Goal: Information Seeking & Learning: Learn about a topic

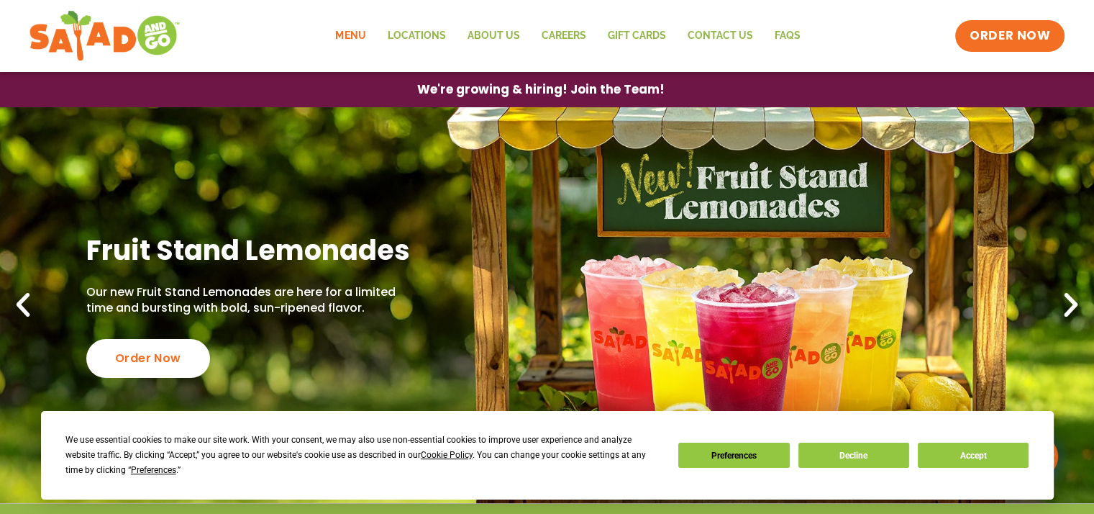
click at [356, 38] on link "Menu" at bounding box center [351, 35] width 52 height 33
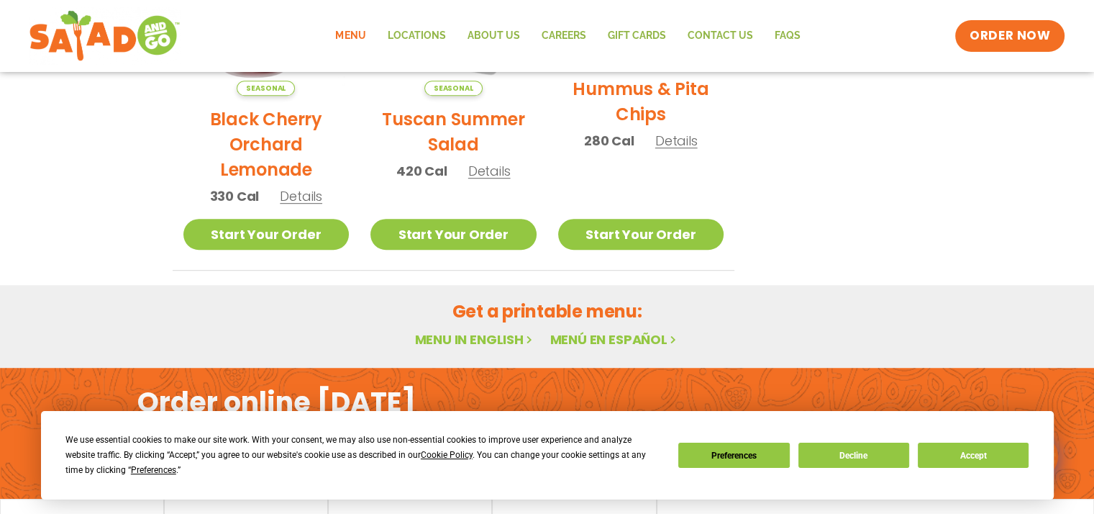
scroll to position [840, 0]
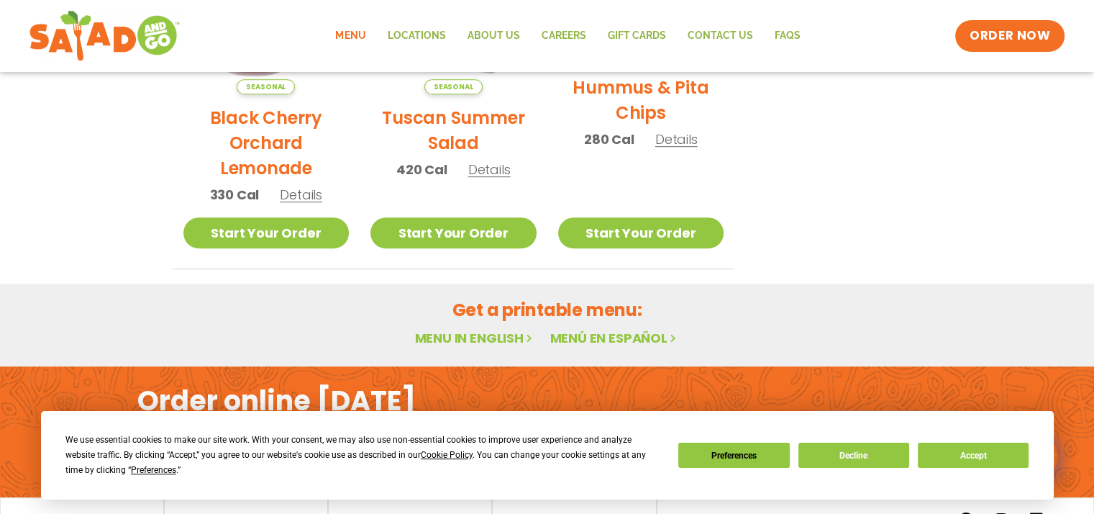
click at [447, 334] on link "Menu in English" at bounding box center [474, 338] width 121 height 18
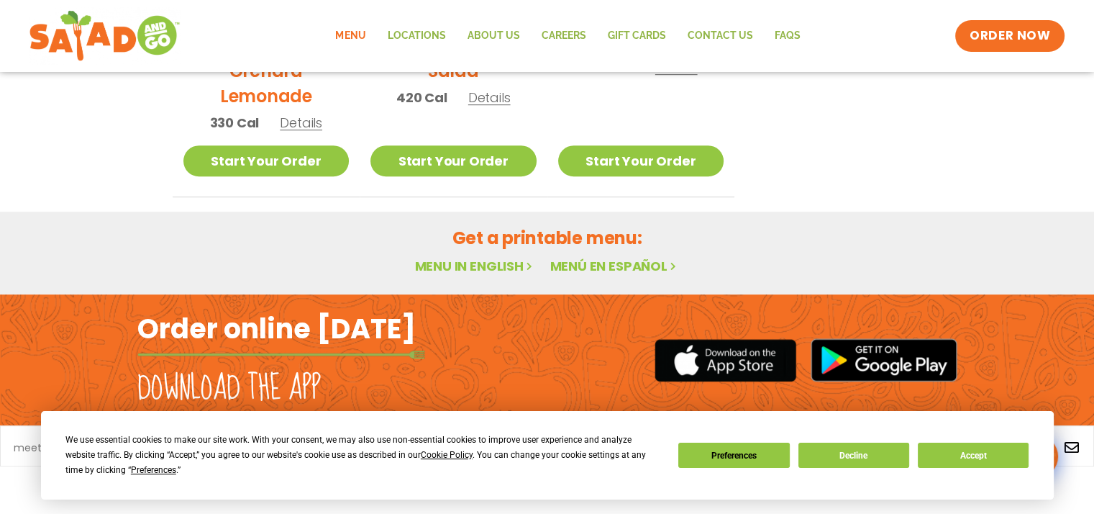
scroll to position [696, 0]
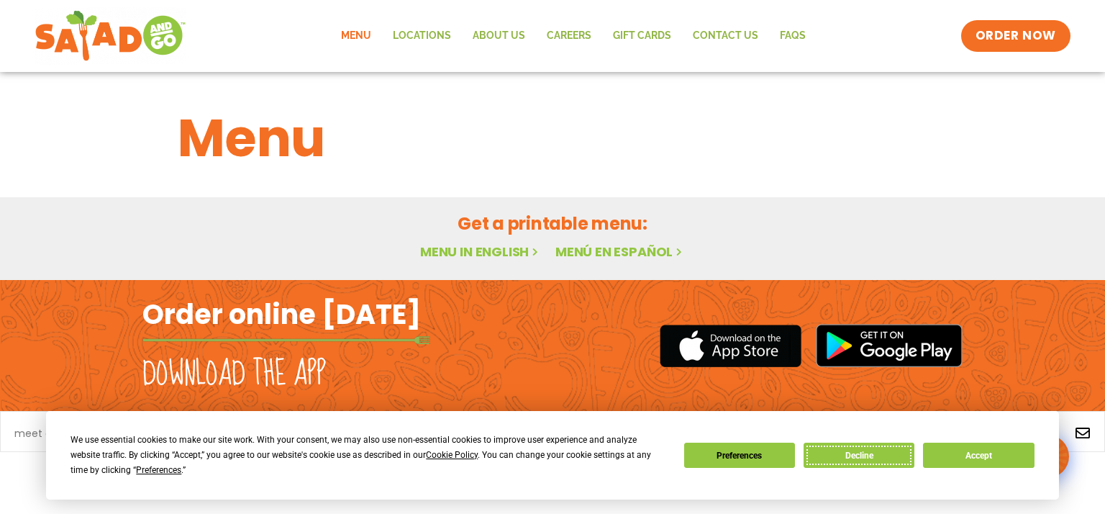
click at [908, 458] on button "Decline" at bounding box center [859, 455] width 111 height 25
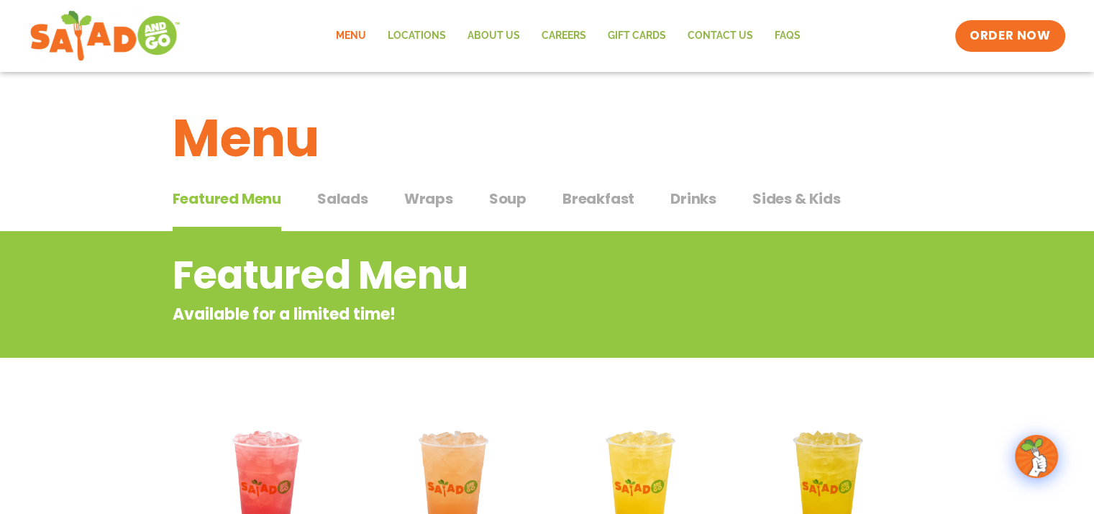
click at [613, 198] on span "Breakfast" at bounding box center [599, 199] width 72 height 22
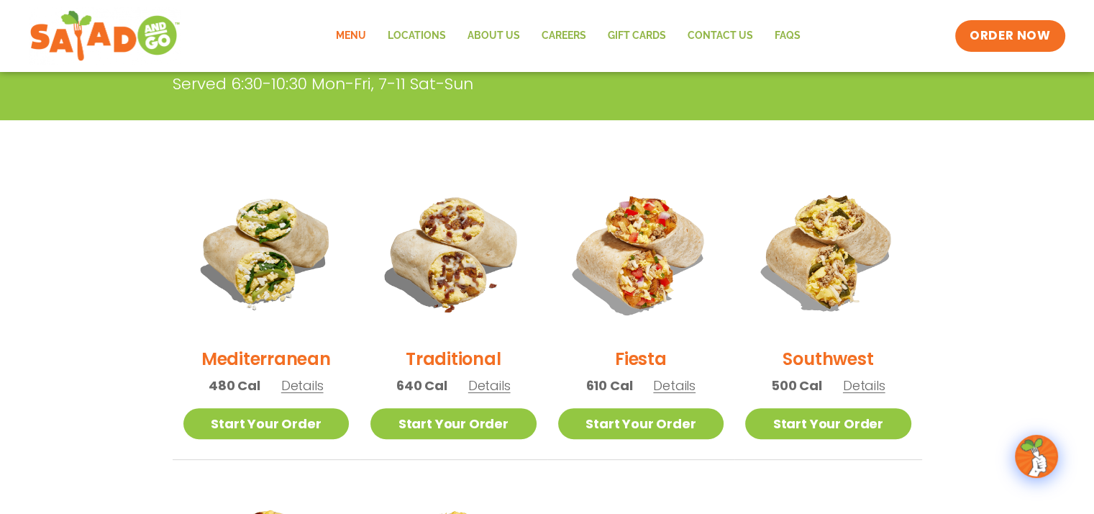
scroll to position [288, 0]
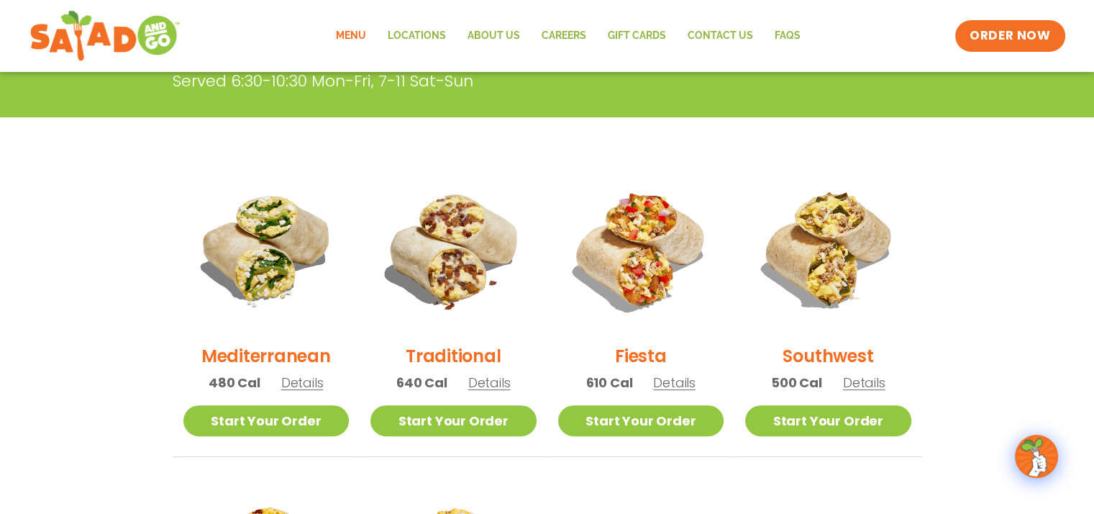
click at [489, 378] on span "Details" at bounding box center [489, 382] width 42 height 18
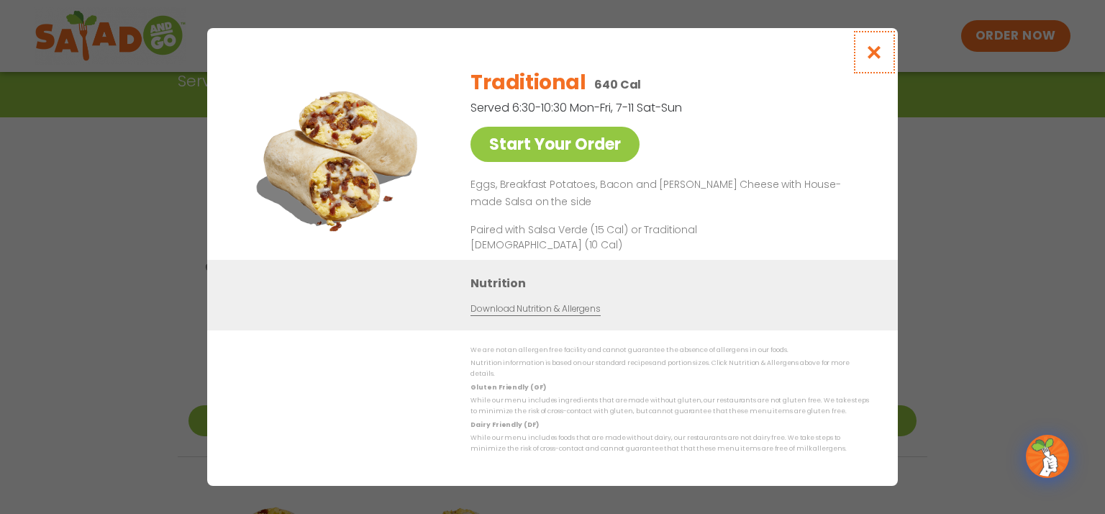
click at [878, 58] on icon "Close modal" at bounding box center [875, 52] width 18 height 15
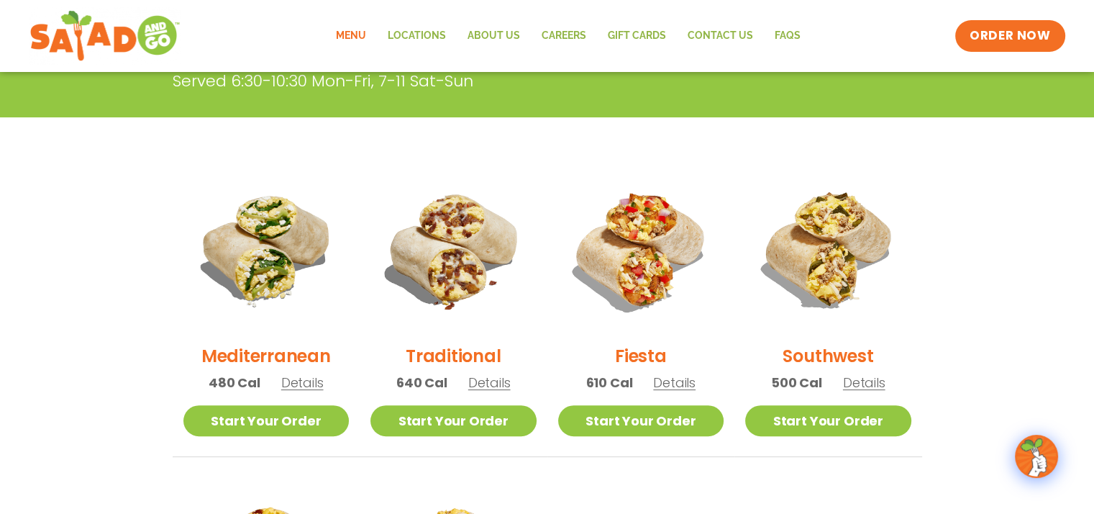
click at [675, 384] on span "Details" at bounding box center [674, 382] width 42 height 18
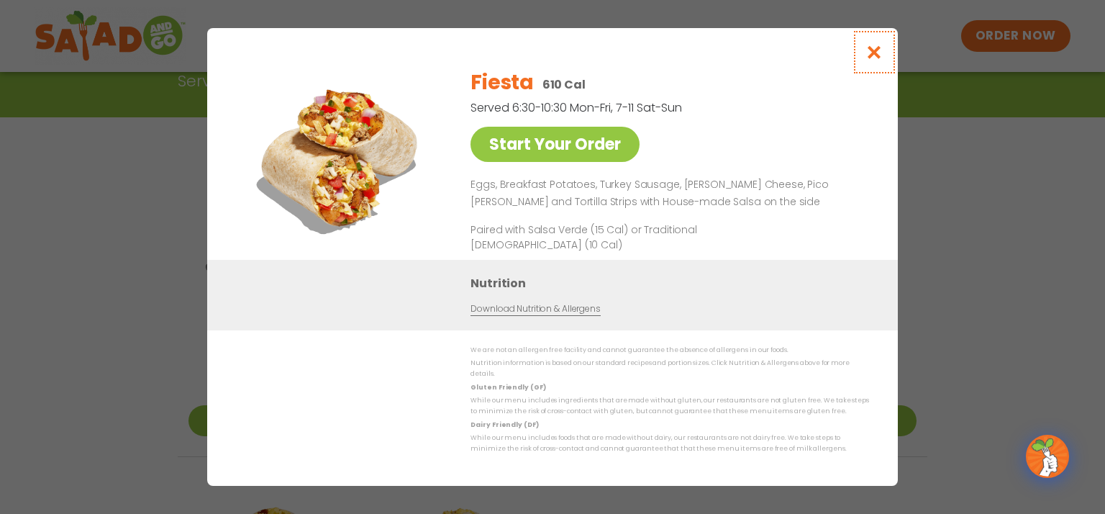
click at [872, 55] on icon "Close modal" at bounding box center [875, 52] width 18 height 15
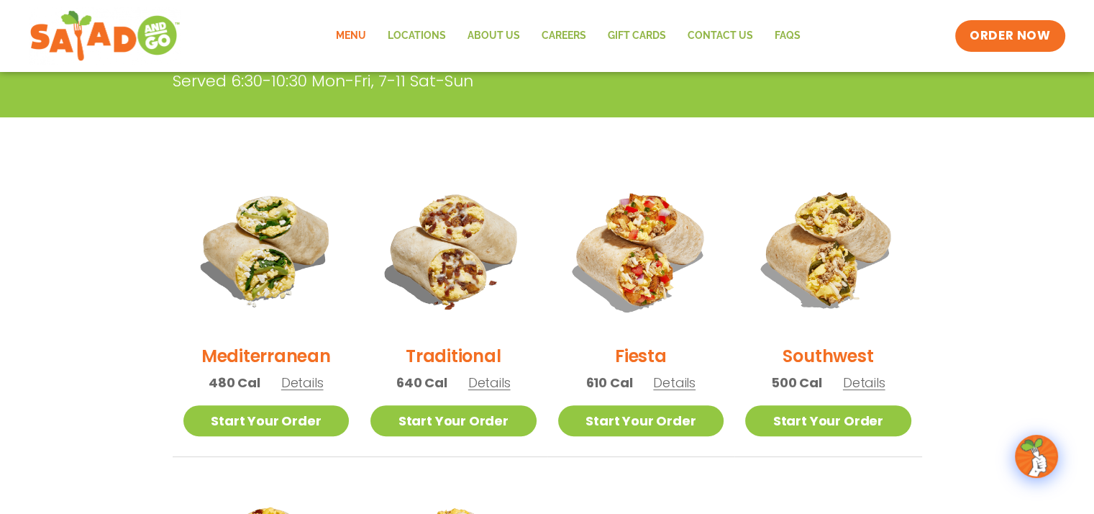
click at [853, 378] on span "Details" at bounding box center [864, 382] width 42 height 18
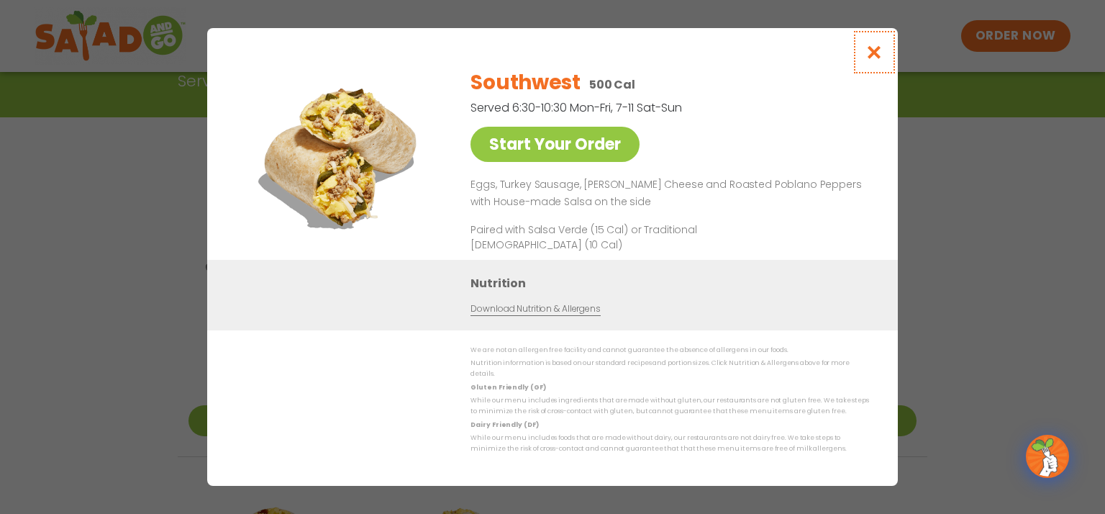
click at [878, 60] on icon "Close modal" at bounding box center [875, 52] width 18 height 15
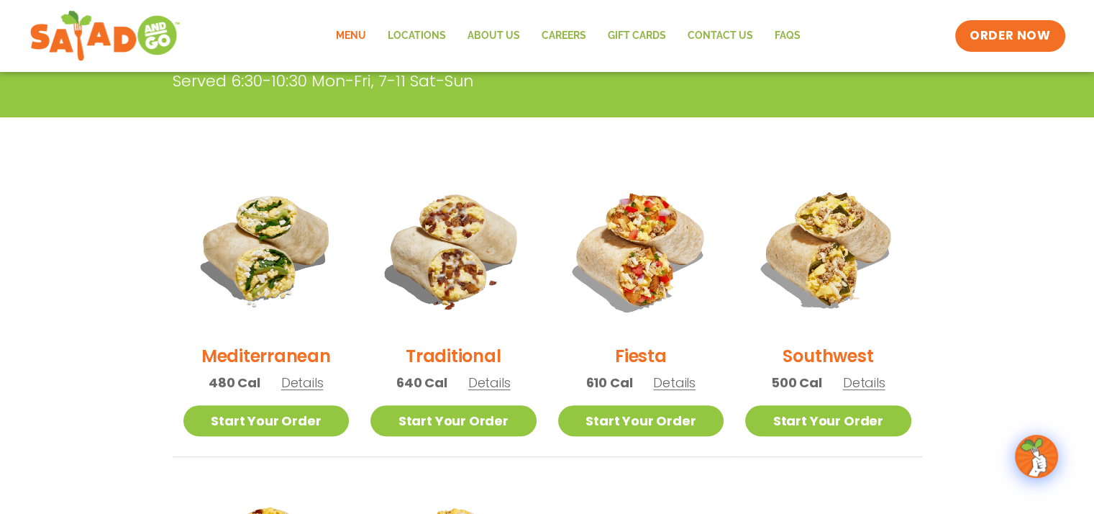
click at [308, 387] on span "Details" at bounding box center [302, 382] width 42 height 18
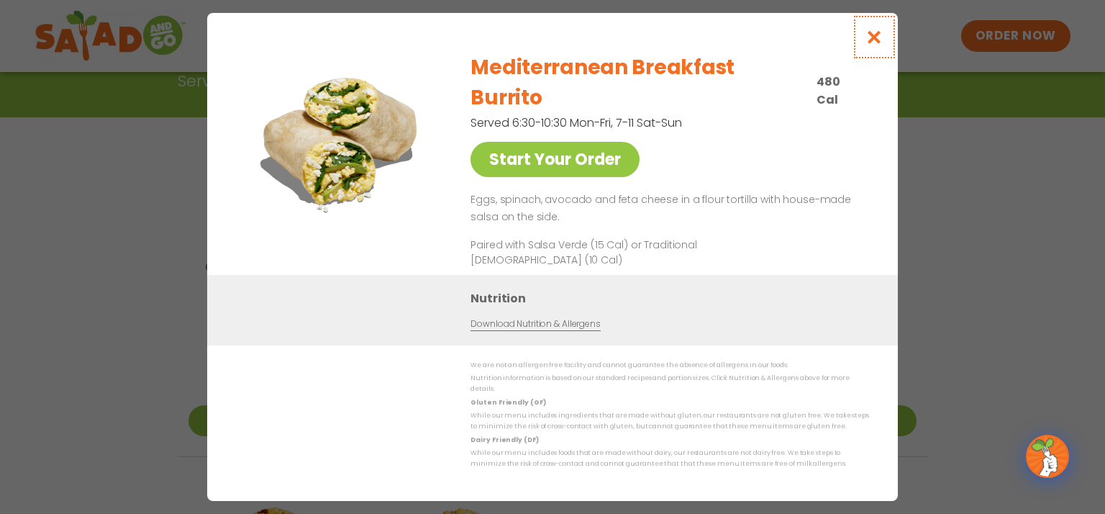
click at [877, 45] on icon "Close modal" at bounding box center [875, 37] width 18 height 15
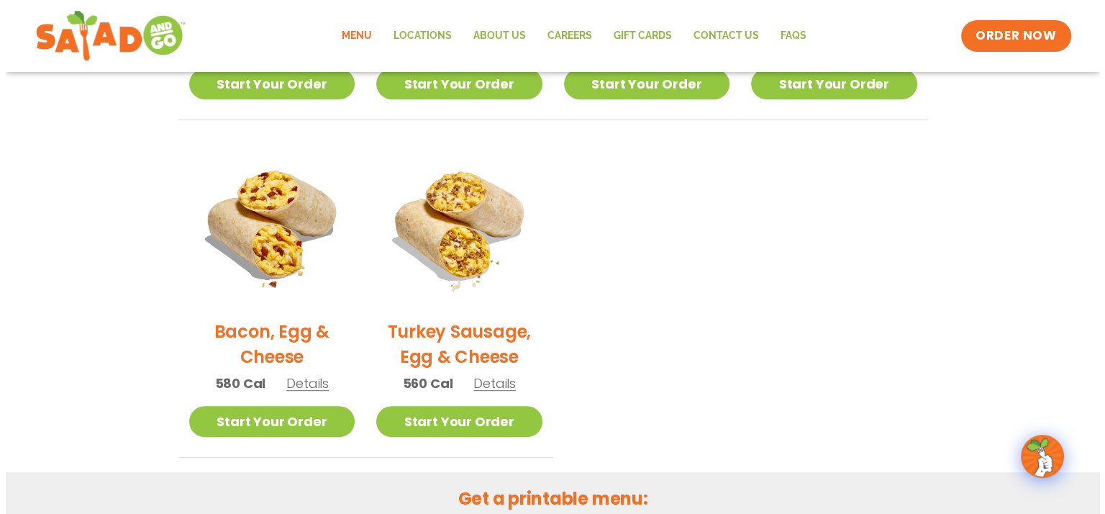
scroll to position [648, 0]
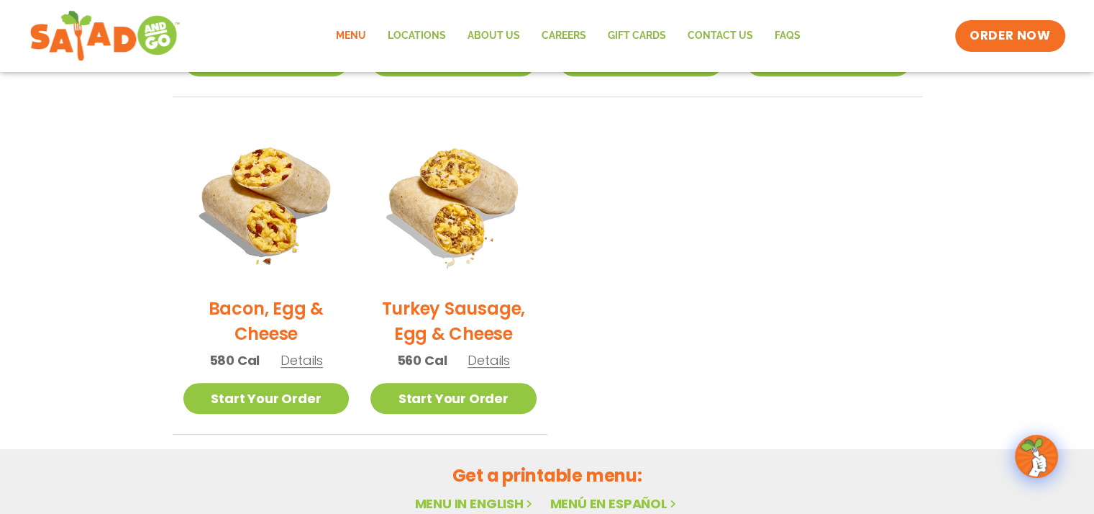
click at [304, 352] on span "Details" at bounding box center [302, 360] width 42 height 18
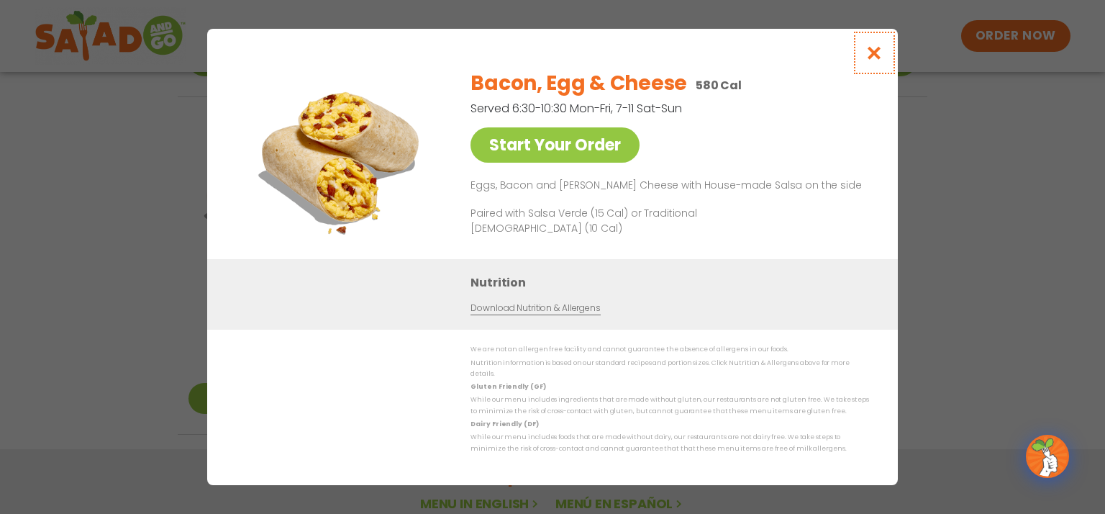
click at [873, 53] on icon "Close modal" at bounding box center [875, 52] width 18 height 15
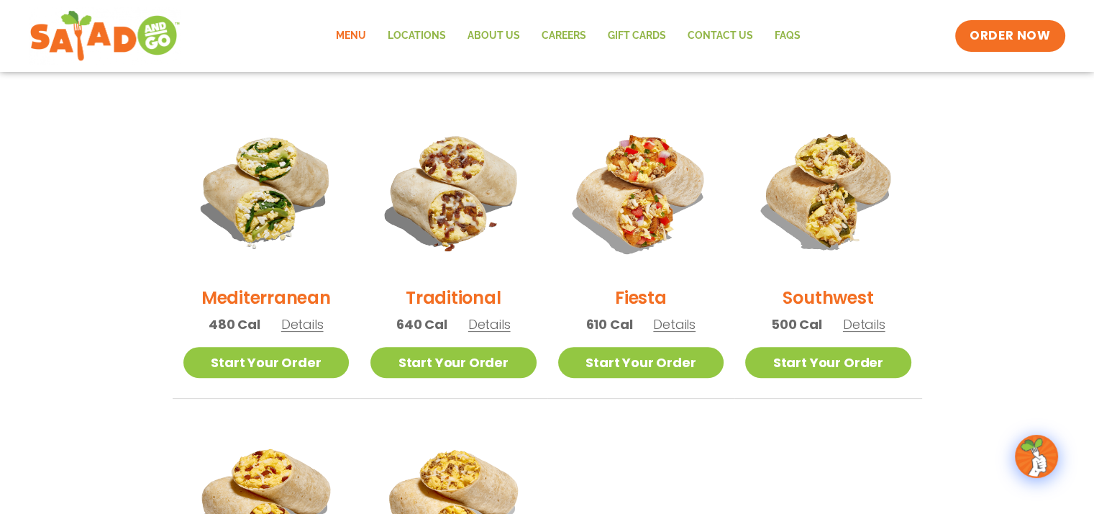
scroll to position [360, 0]
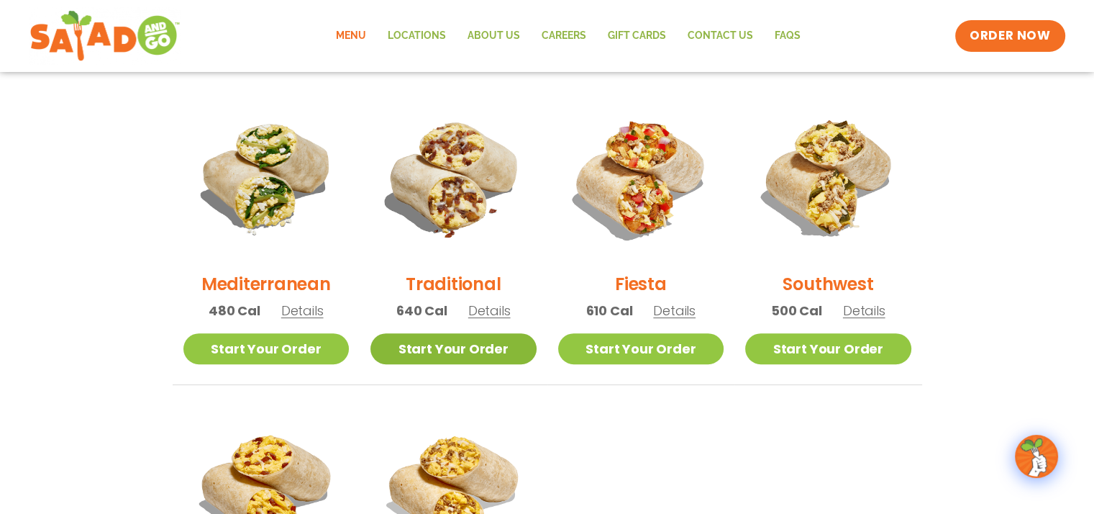
click at [470, 343] on link "Start Your Order" at bounding box center [454, 348] width 166 height 31
